Goal: Task Accomplishment & Management: Complete application form

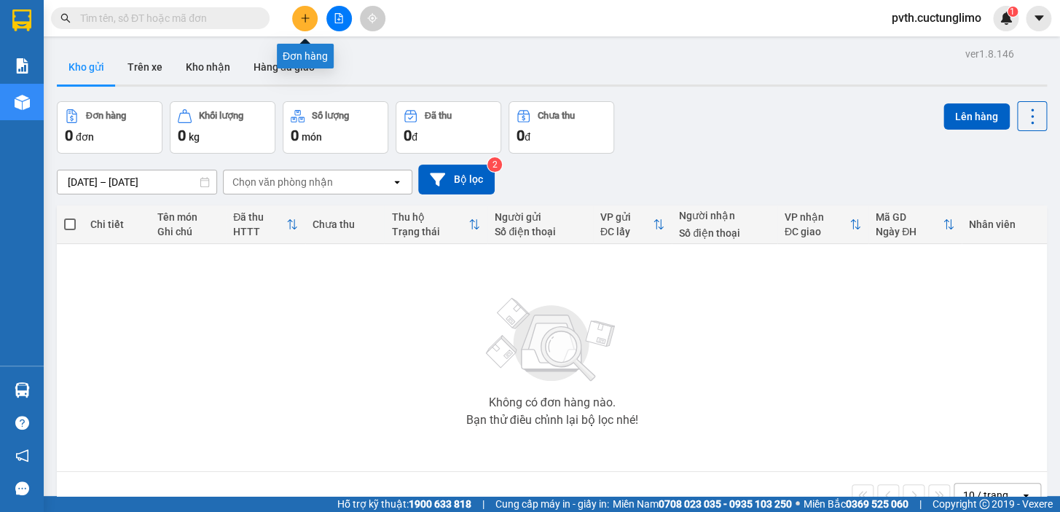
click at [304, 21] on icon "plus" at bounding box center [305, 18] width 10 height 10
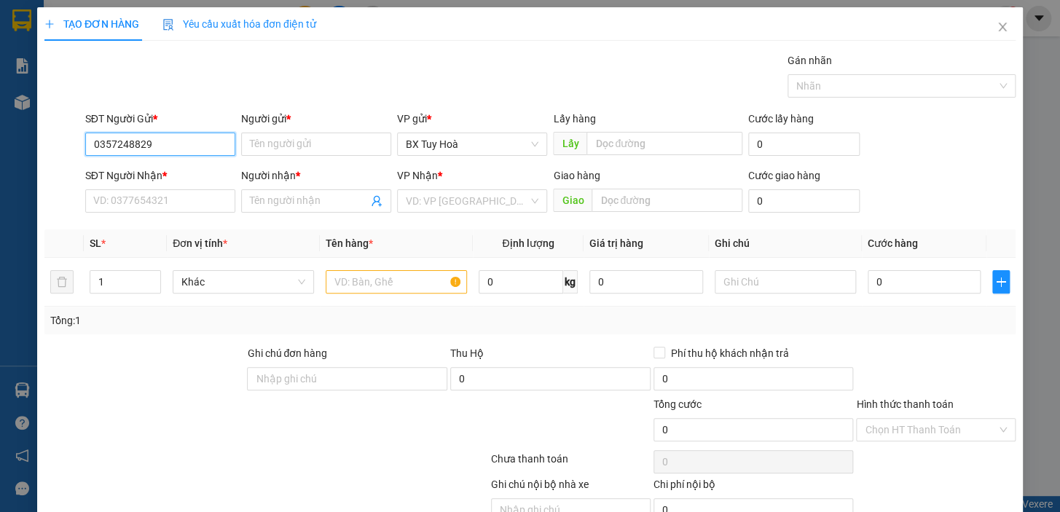
drag, startPoint x: 182, startPoint y: 141, endPoint x: 0, endPoint y: 243, distance: 208.7
click at [0, 243] on div "TẠO ĐƠN HÀNG Yêu cầu xuất hóa đơn điện tử Transit Pickup Surcharge Ids Transit …" at bounding box center [530, 256] width 1060 height 512
type input "0902671124"
click at [357, 145] on input "Người gửi *" at bounding box center [316, 144] width 150 height 23
type input "trinh"
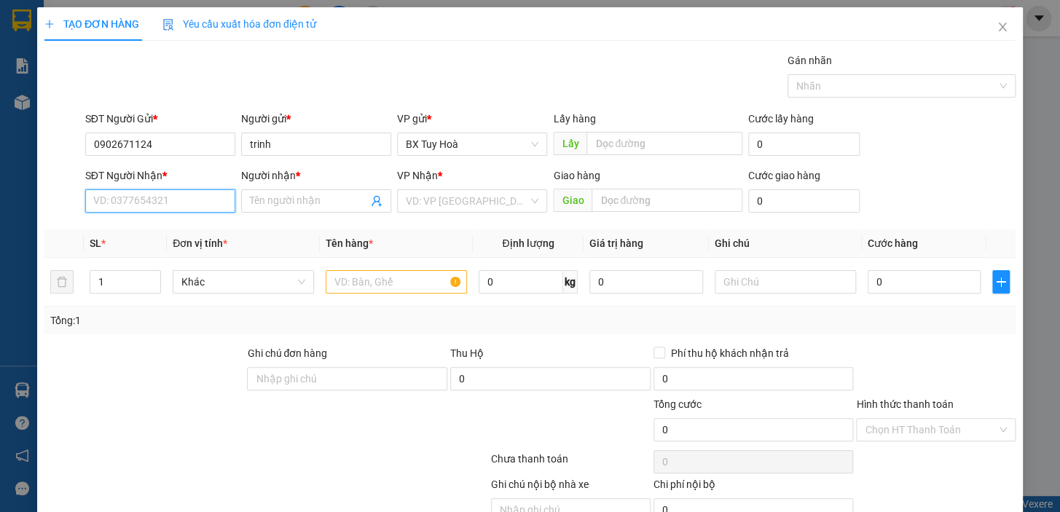
click at [188, 208] on input "SĐT Người Nhận *" at bounding box center [160, 200] width 150 height 23
paste input "0357248829"
type input "0357248829"
click at [253, 204] on input "Người nhận *" at bounding box center [309, 201] width 118 height 16
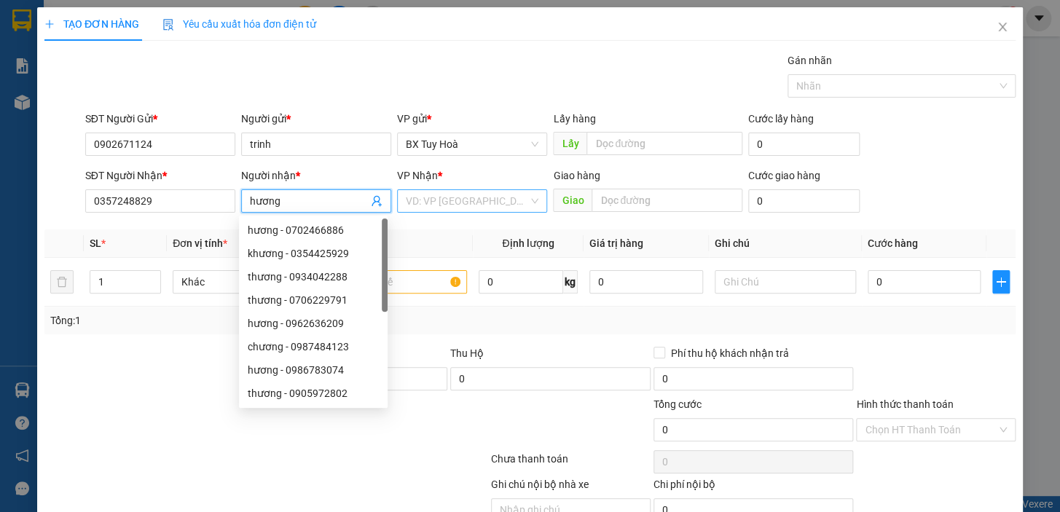
type input "hương"
click at [439, 193] on input "search" at bounding box center [467, 201] width 122 height 22
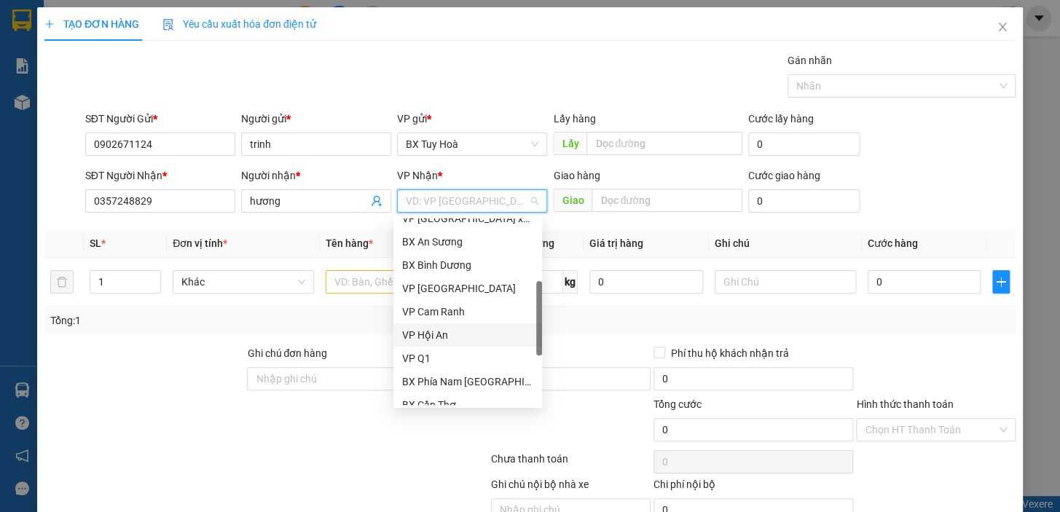
scroll to position [132, 0]
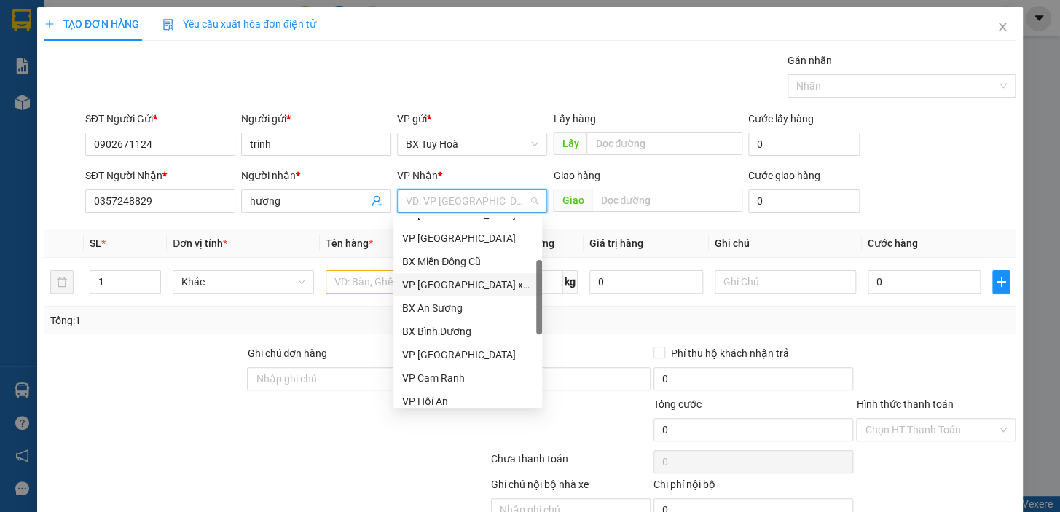
click at [481, 286] on div "VP [GEOGRAPHIC_DATA] xe Limousine" at bounding box center [467, 285] width 131 height 16
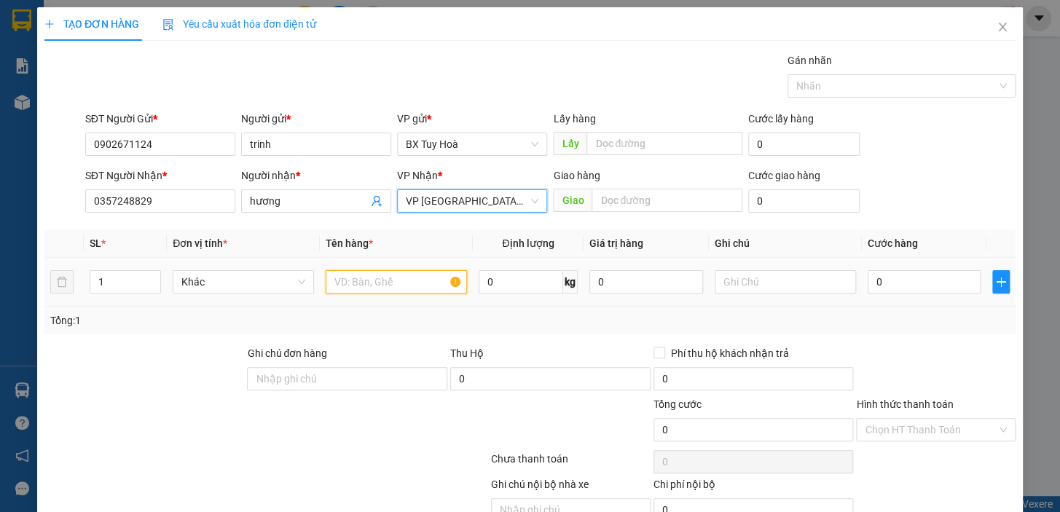
click at [337, 284] on input "text" at bounding box center [396, 281] width 141 height 23
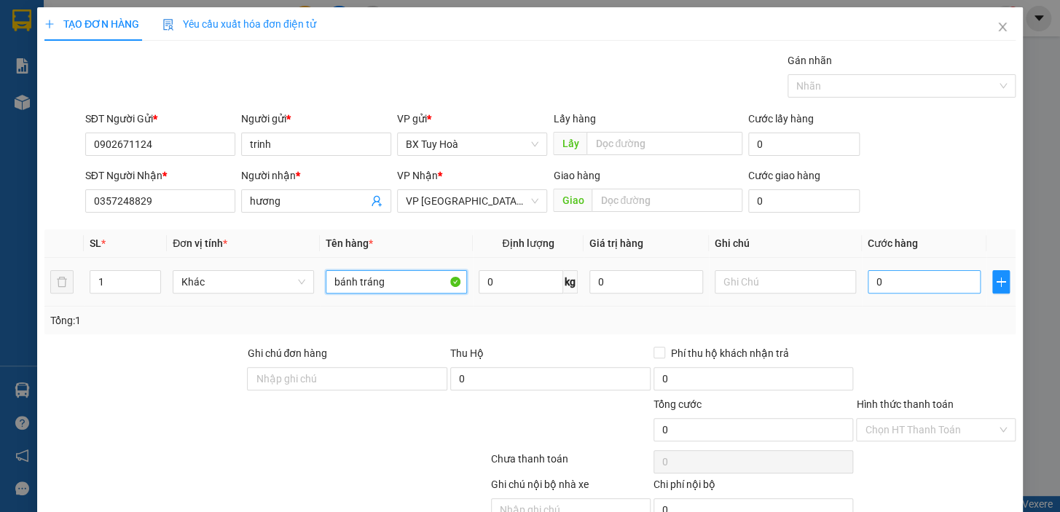
type input "bánh tráng"
click at [961, 288] on input "0" at bounding box center [925, 281] width 114 height 23
type input "5"
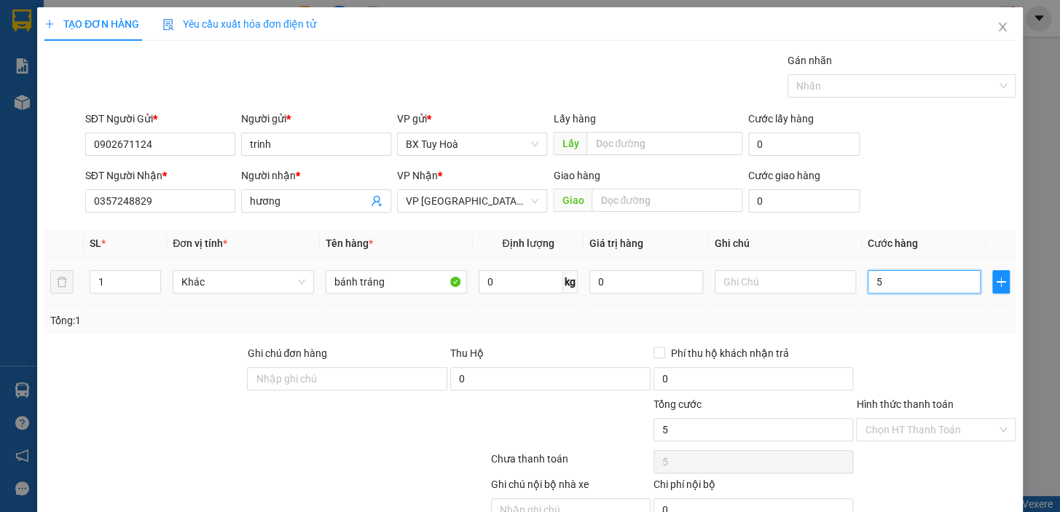
type input "50"
type input "500"
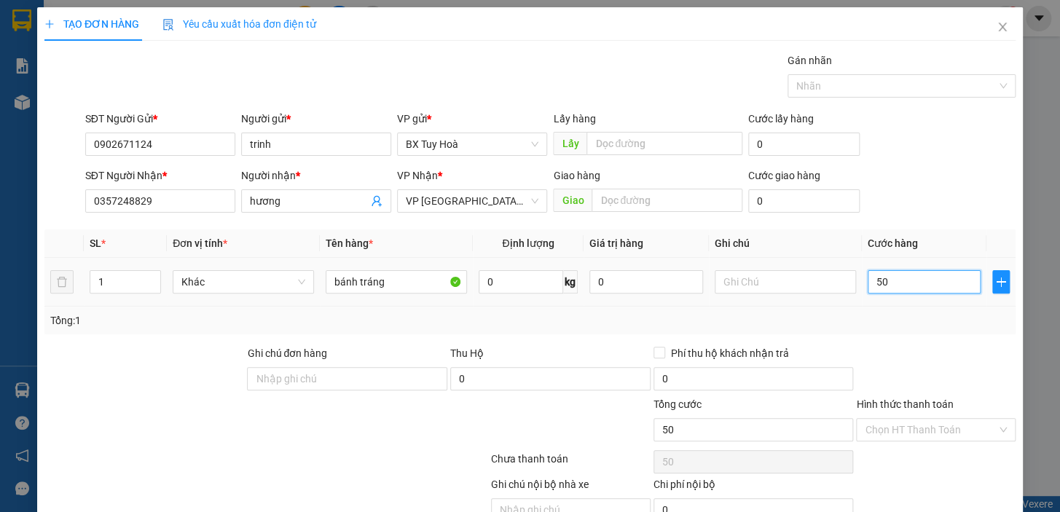
type input "500"
type input "5.000"
type input "50.000"
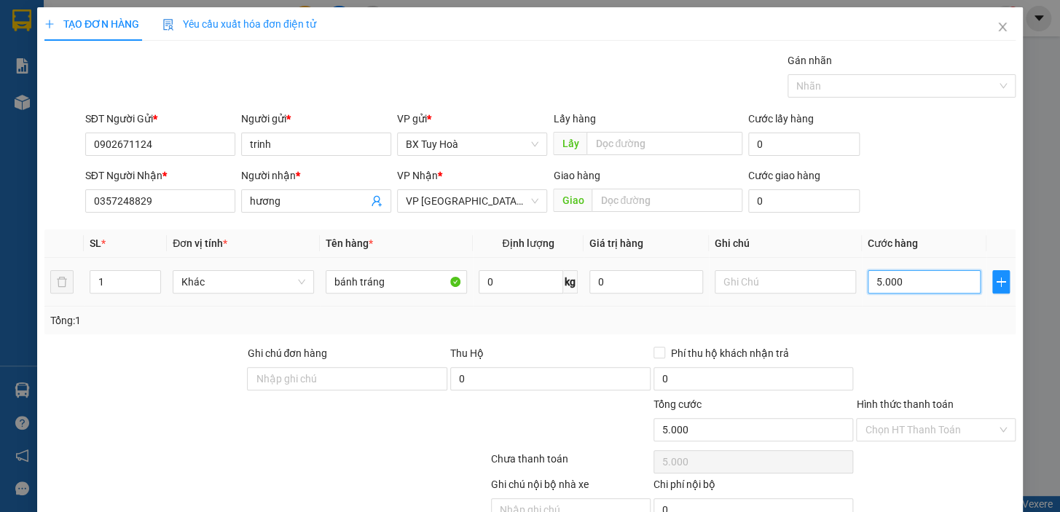
type input "50.000"
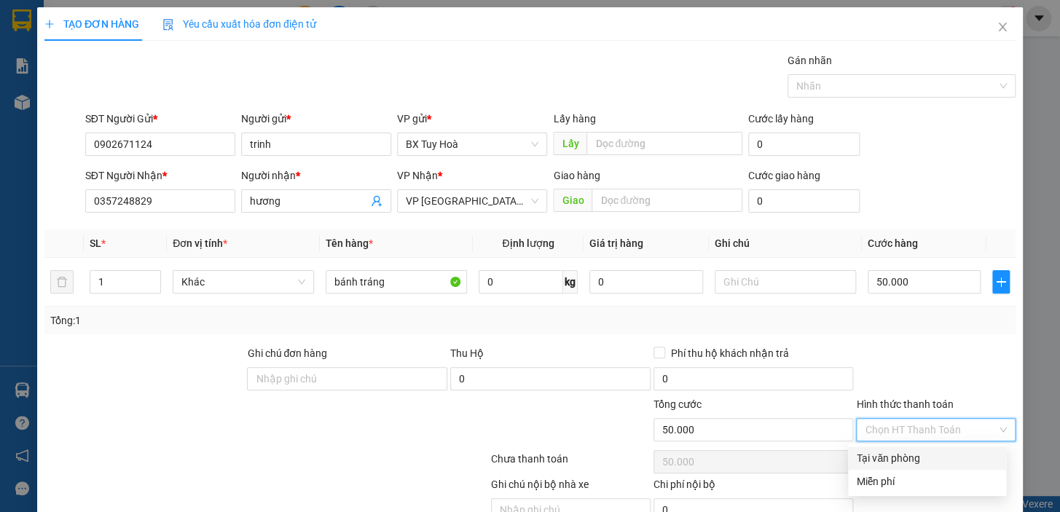
click at [957, 424] on input "Hình thức thanh toán" at bounding box center [931, 430] width 132 height 22
click at [949, 457] on div "Tại văn phòng" at bounding box center [927, 458] width 141 height 16
type input "0"
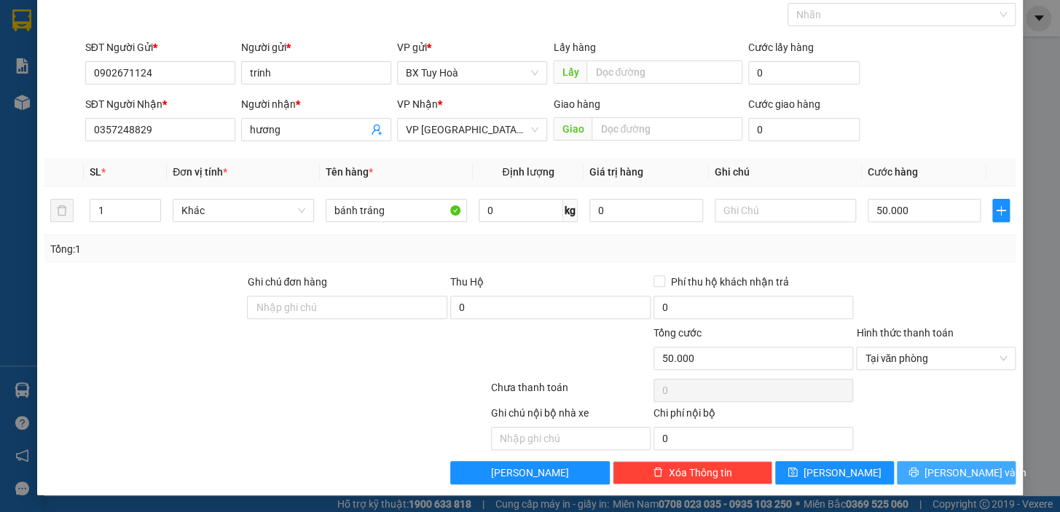
click at [940, 465] on span "[PERSON_NAME] và In" at bounding box center [975, 473] width 102 height 16
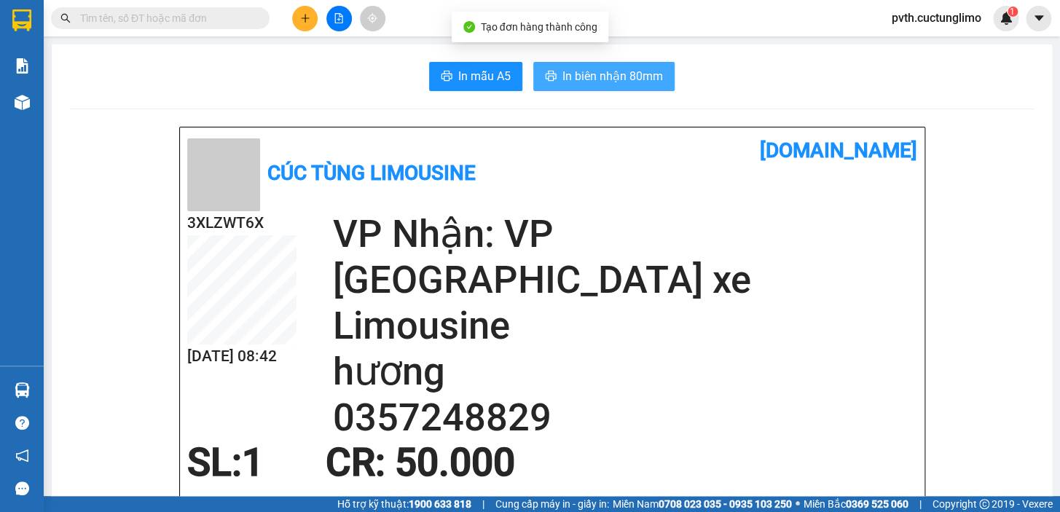
click at [624, 81] on span "In biên nhận 80mm" at bounding box center [612, 76] width 101 height 18
click at [621, 81] on span "In biên nhận 80mm" at bounding box center [612, 76] width 101 height 18
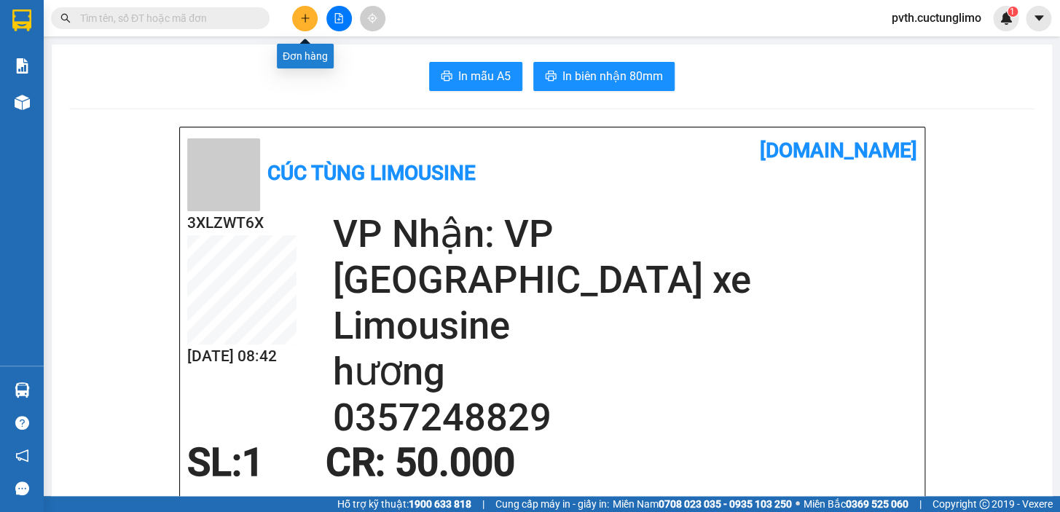
click at [300, 15] on icon "plus" at bounding box center [305, 18] width 10 height 10
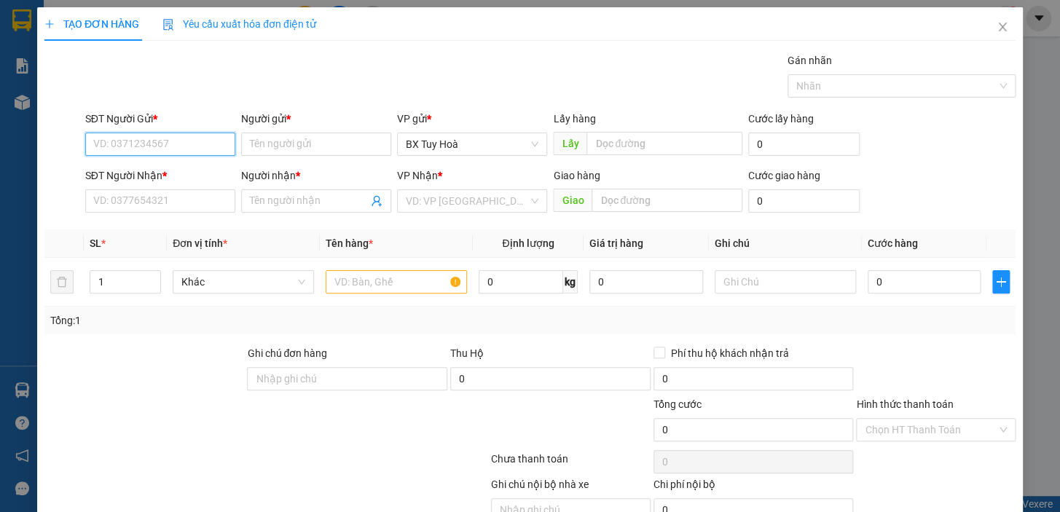
click at [180, 139] on input "SĐT Người Gửi *" at bounding box center [160, 144] width 150 height 23
type input "0373111134"
click at [272, 143] on input "Người gửi *" at bounding box center [316, 144] width 150 height 23
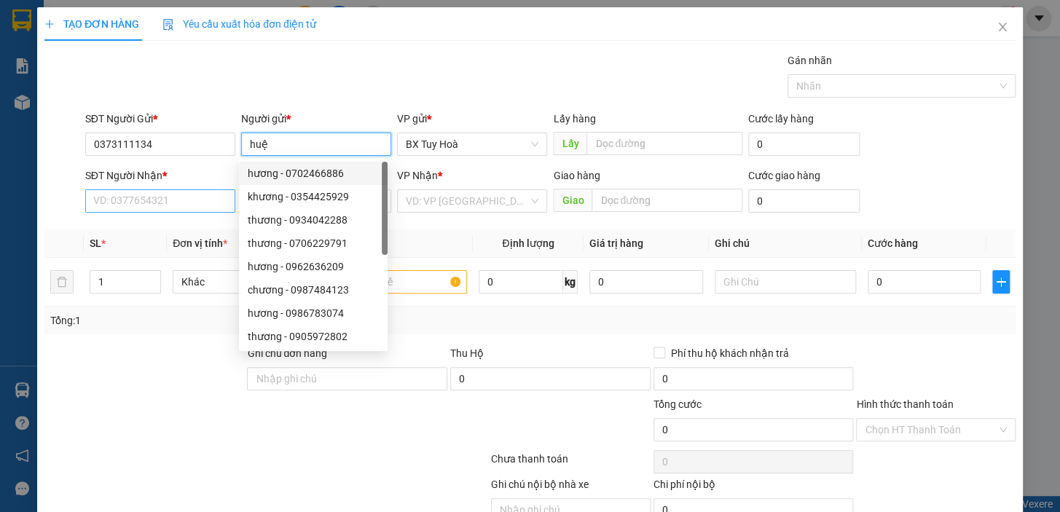
type input "huệ"
click at [119, 198] on input "SĐT Người Nhận *" at bounding box center [160, 200] width 150 height 23
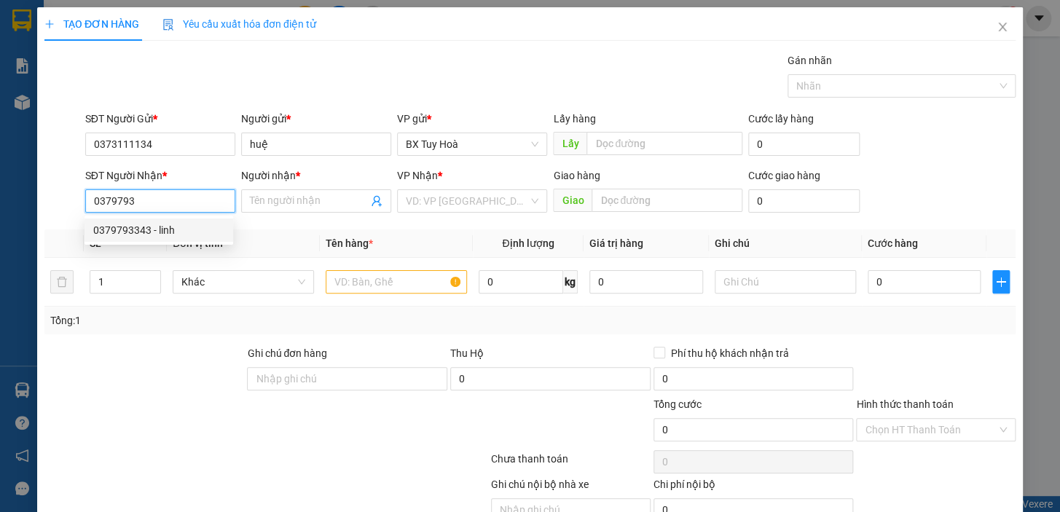
click at [138, 228] on div "0379793343 - linh" at bounding box center [158, 230] width 131 height 16
type input "0379793343"
type input "linh"
type input "50.000"
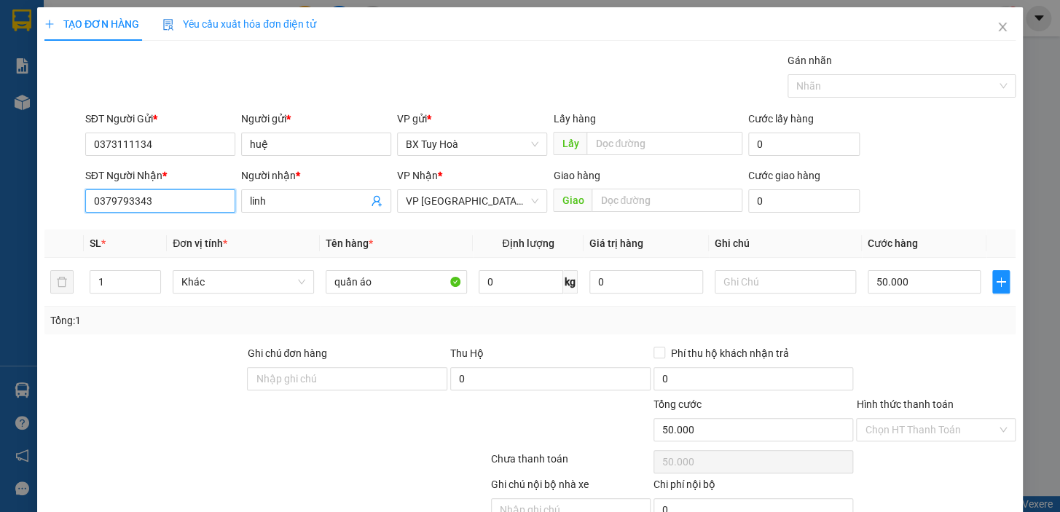
type input "0379793343"
click at [890, 443] on div "Hình thức thanh toán Chọn HT Thanh Toán" at bounding box center [936, 421] width 160 height 51
click at [892, 430] on input "Hình thức thanh toán" at bounding box center [931, 430] width 132 height 22
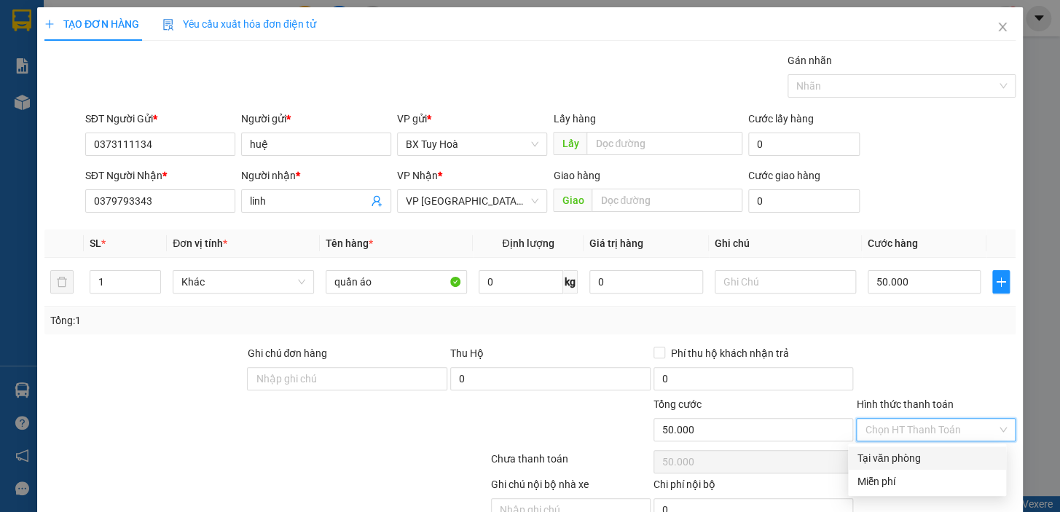
click at [896, 462] on div "Tại văn phòng" at bounding box center [927, 458] width 141 height 16
type input "0"
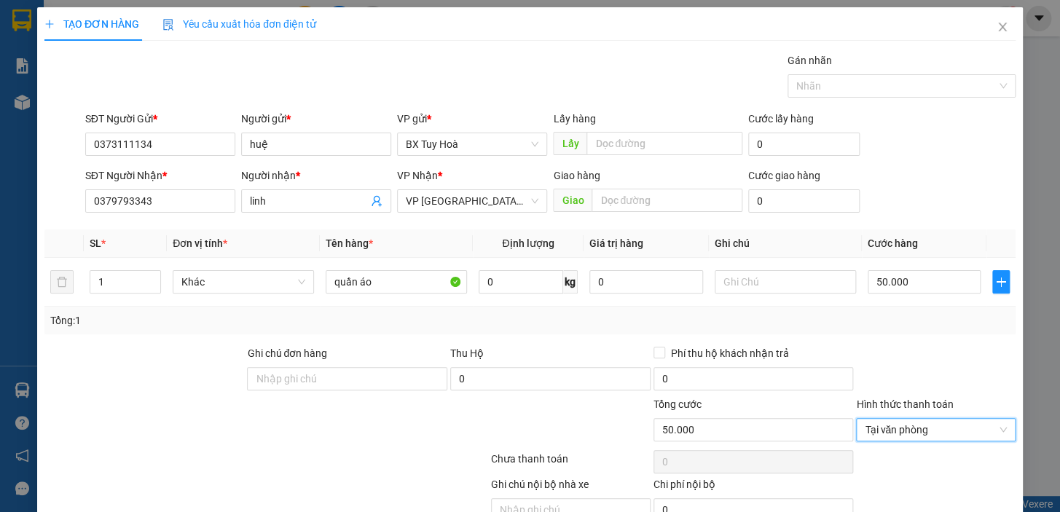
scroll to position [71, 0]
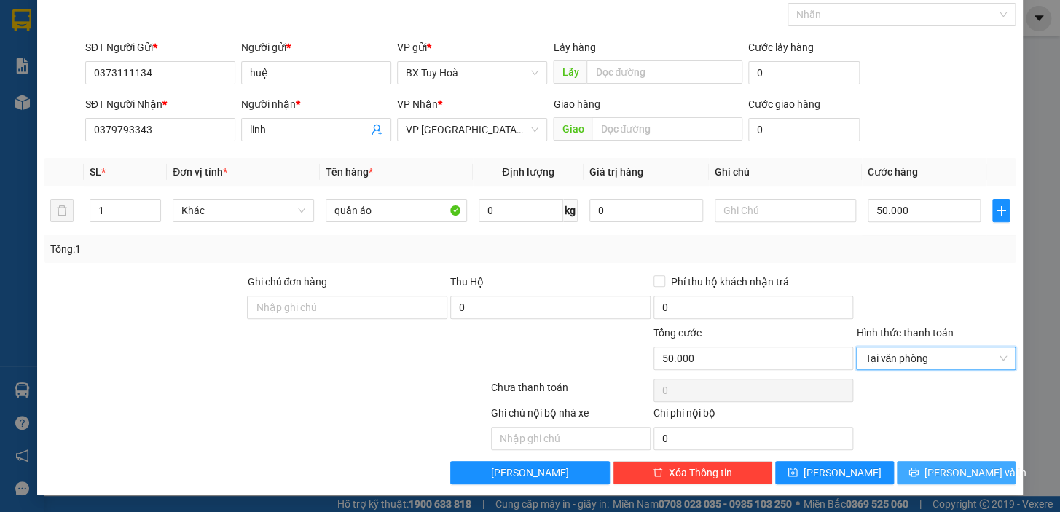
click at [902, 479] on button "[PERSON_NAME] và In" at bounding box center [956, 472] width 119 height 23
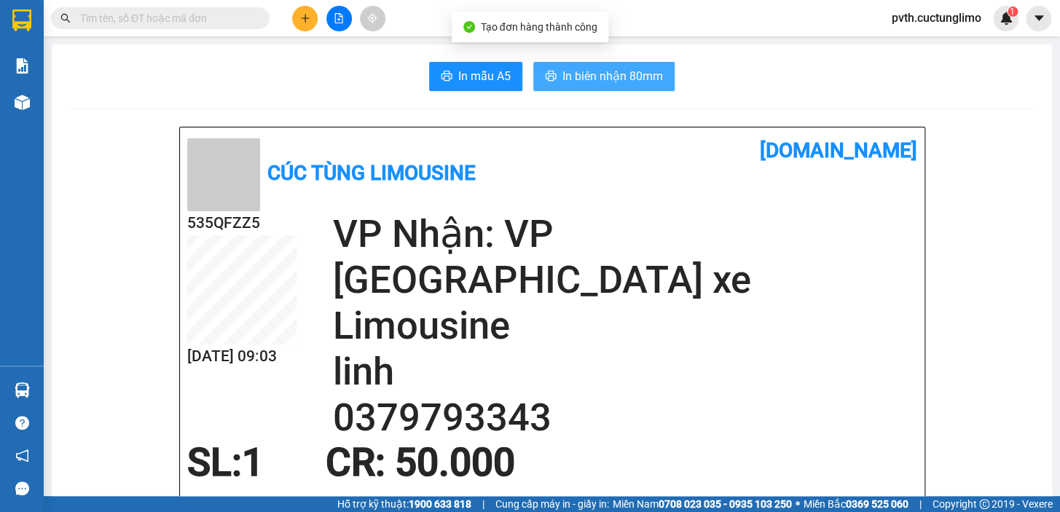
click at [586, 82] on span "In biên nhận 80mm" at bounding box center [612, 76] width 101 height 18
click at [637, 79] on span "In biên nhận 80mm" at bounding box center [612, 76] width 101 height 18
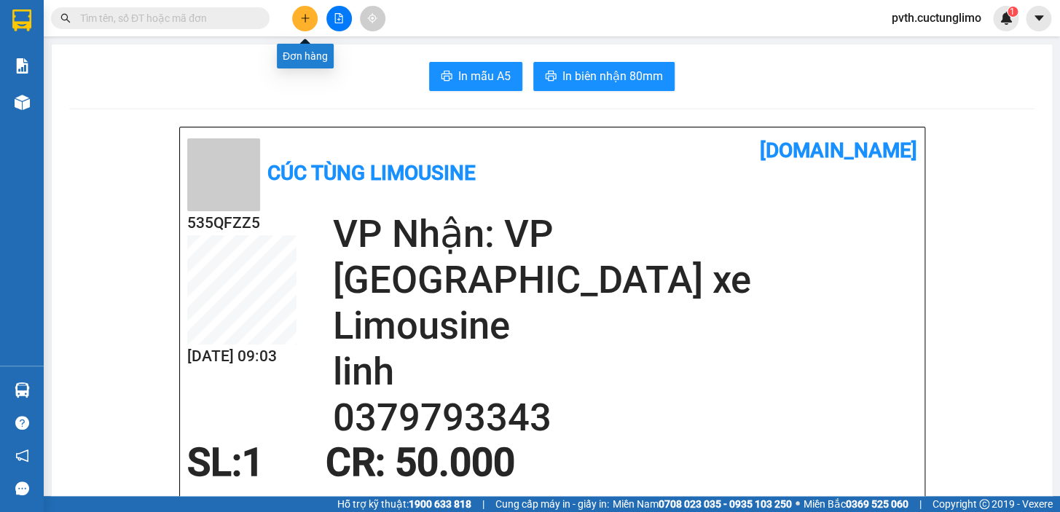
click at [307, 20] on icon "plus" at bounding box center [305, 18] width 10 height 10
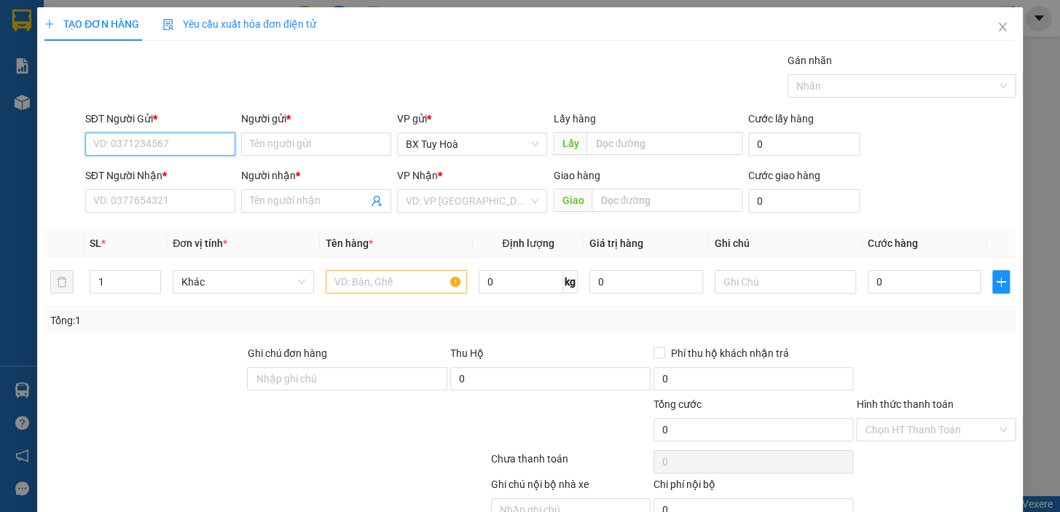
click at [206, 146] on input "SĐT Người Gửi *" at bounding box center [160, 144] width 150 height 23
click at [210, 178] on div "0366426854 - mai" at bounding box center [158, 173] width 131 height 16
type input "0366426854"
type input "mai"
type input "0859813641"
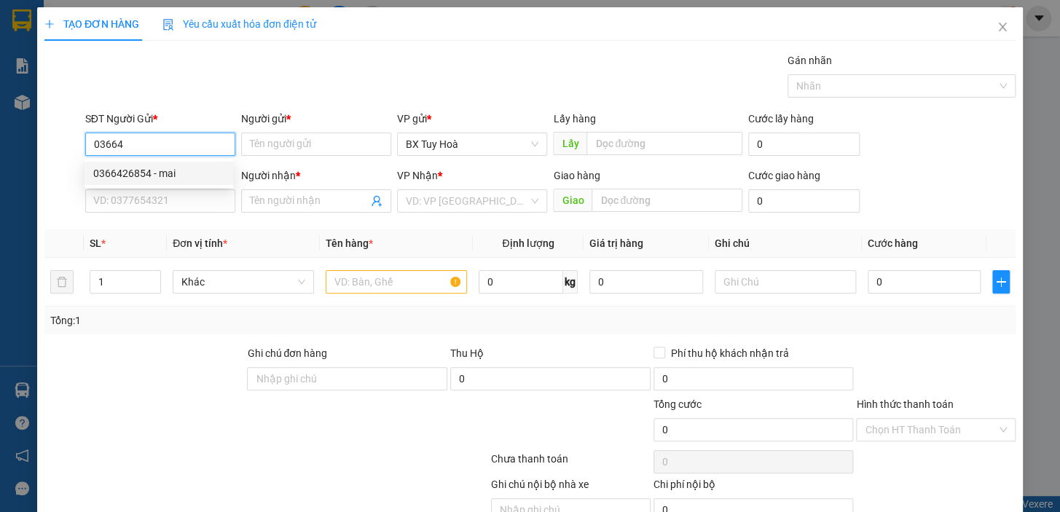
type input "m"
type input "50.000"
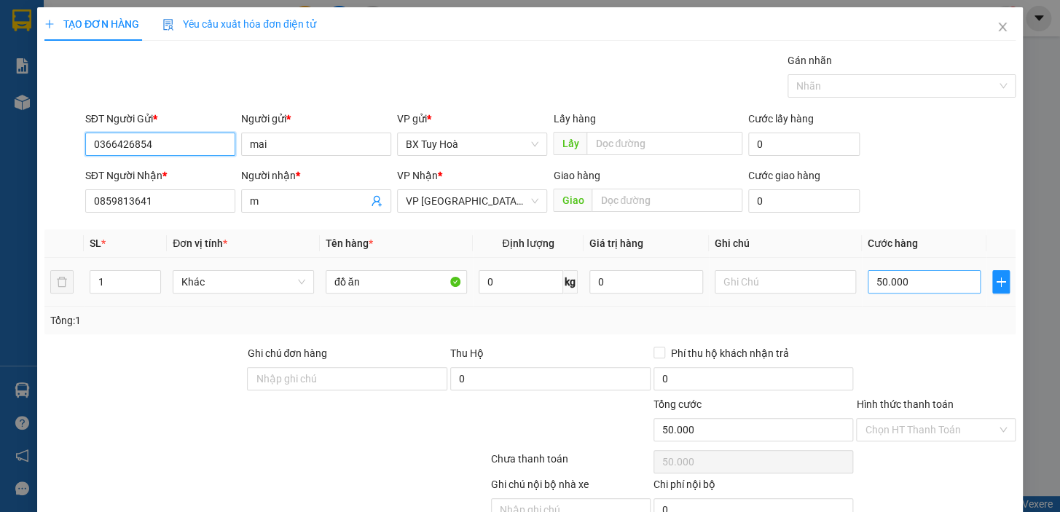
type input "0366426854"
click at [947, 284] on input "50.000" at bounding box center [925, 281] width 114 height 23
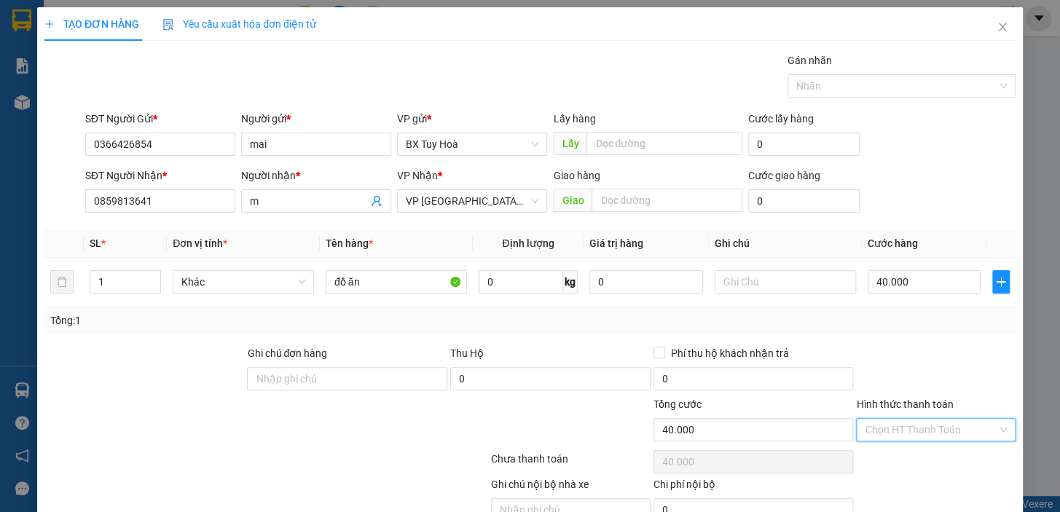
click at [940, 430] on input "Hình thức thanh toán" at bounding box center [931, 430] width 132 height 22
click at [931, 462] on div "Tại văn phòng" at bounding box center [927, 458] width 141 height 16
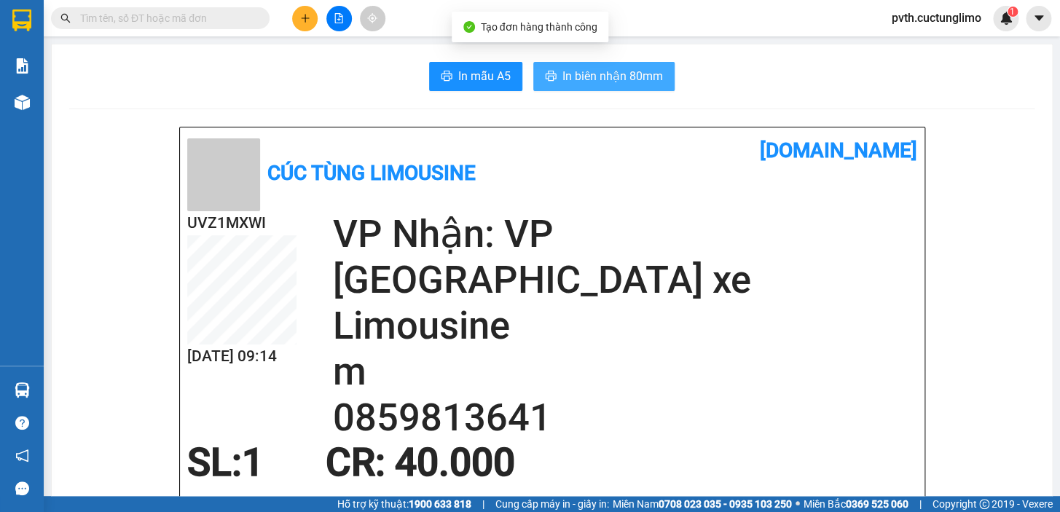
click at [546, 74] on icon "printer" at bounding box center [551, 76] width 11 height 10
click at [632, 68] on span "In biên nhận 80mm" at bounding box center [612, 76] width 101 height 18
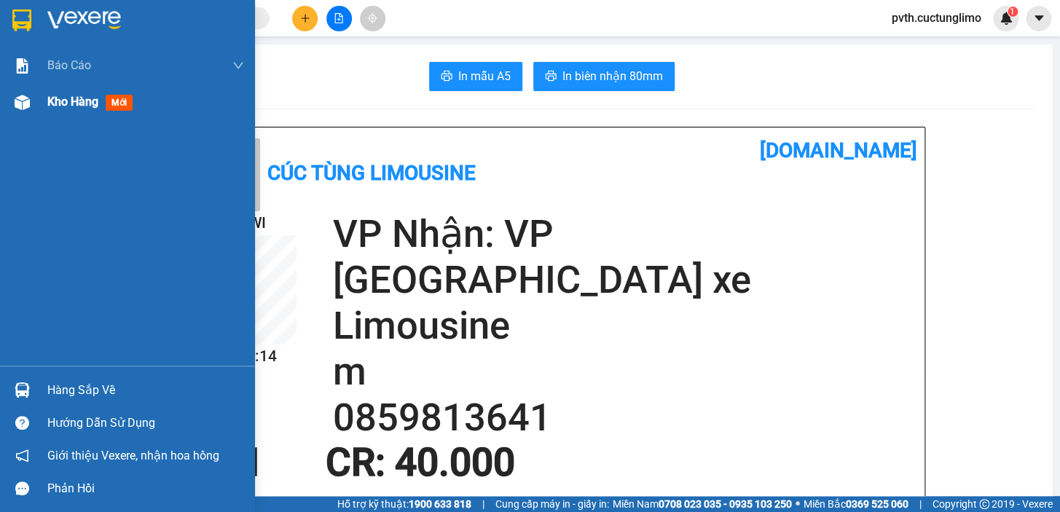
click at [79, 101] on span "Kho hàng" at bounding box center [72, 102] width 51 height 14
